Goal: Task Accomplishment & Management: Manage account settings

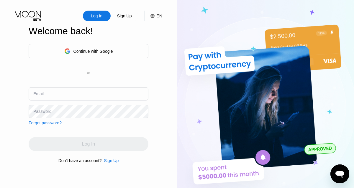
type input "[EMAIL_ADDRESS][DOMAIN_NAME]"
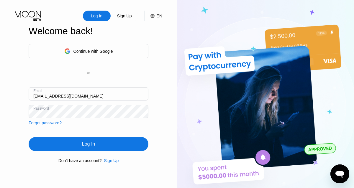
click at [155, 129] on div "Log In Sign Up EN Language Select an item Save Welcome back! Continue with Goog…" at bounding box center [88, 103] width 177 height 207
click at [120, 143] on div "Log In" at bounding box center [89, 144] width 120 height 14
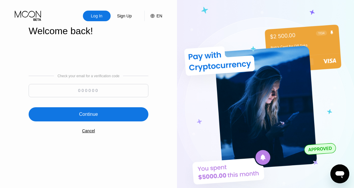
click at [112, 90] on input at bounding box center [89, 90] width 120 height 13
paste input "152058"
type input "152058"
click at [105, 111] on div "Continue" at bounding box center [89, 114] width 120 height 14
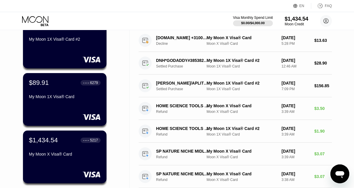
scroll to position [72, 0]
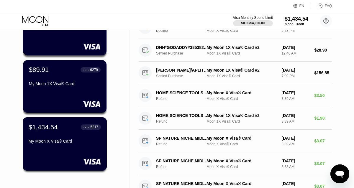
click at [67, 154] on div "$1,434.54 ● ● ● ● 5217 My Moon X Visa® Card" at bounding box center [65, 144] width 84 height 53
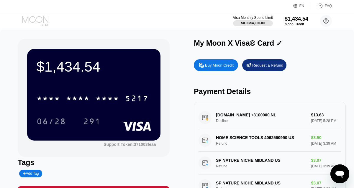
click at [37, 23] on icon at bounding box center [35, 21] width 27 height 10
